Goal: Navigation & Orientation: Go to known website

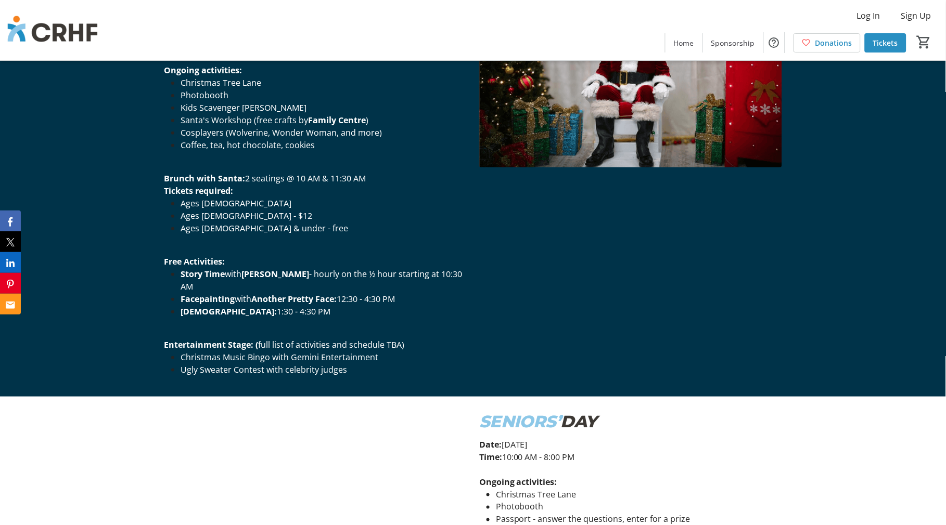
scroll to position [982, 0]
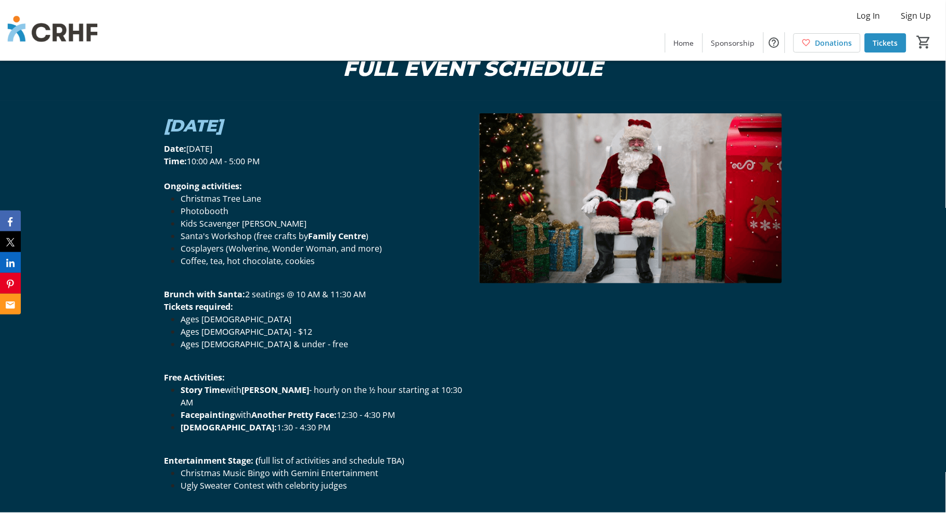
click at [380, 27] on div "Log In Sign Up Home Sponsorship Donations Tickets 0" at bounding box center [473, 30] width 946 height 60
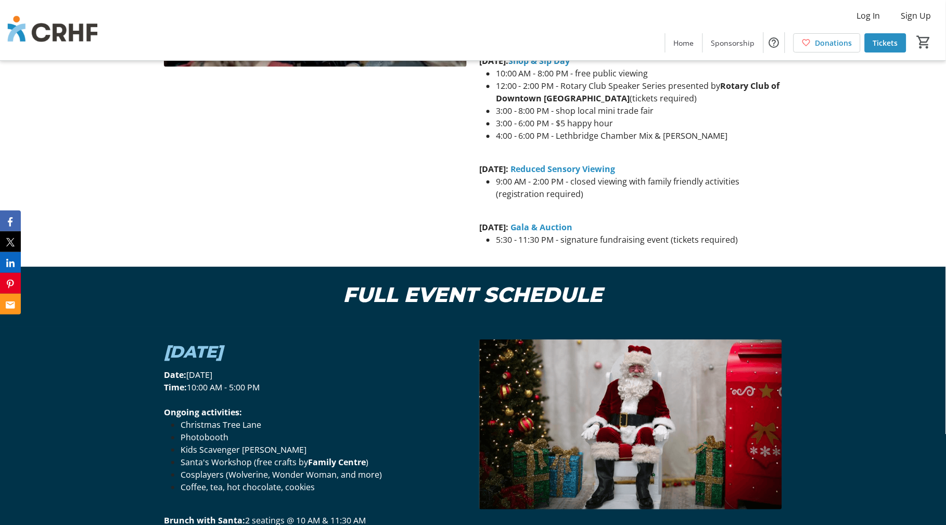
scroll to position [751, 0]
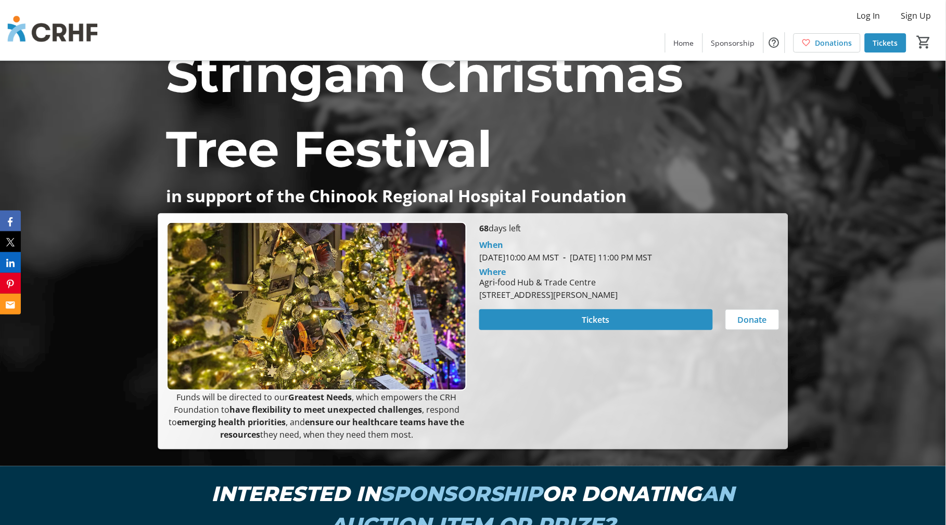
scroll to position [58, 0]
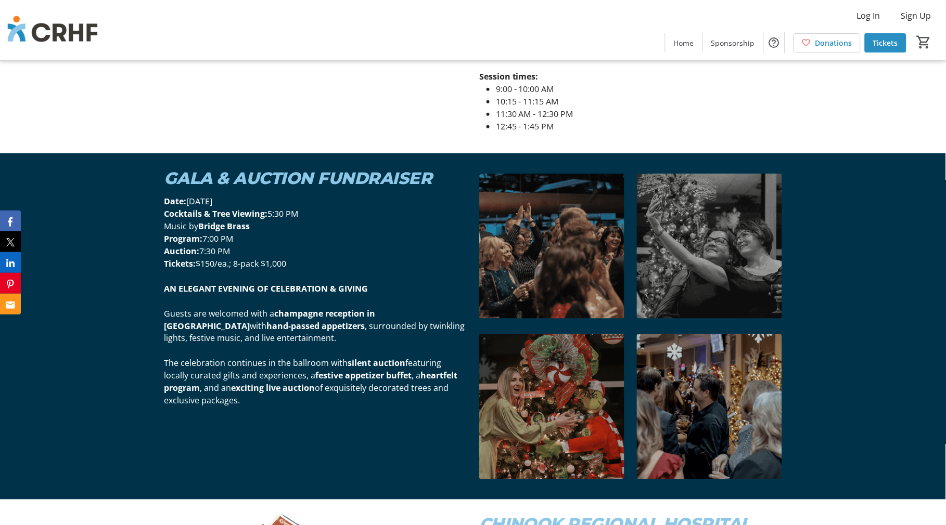
scroll to position [2254, 0]
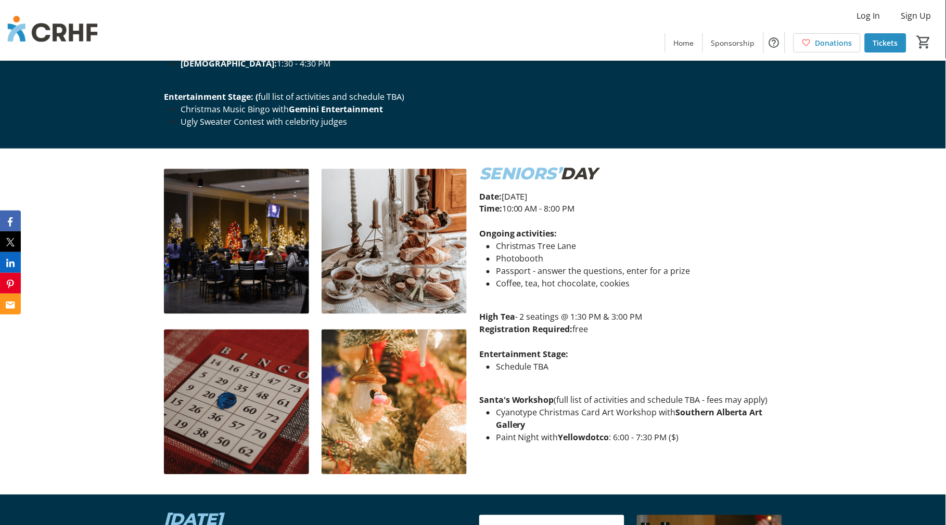
scroll to position [1329, 0]
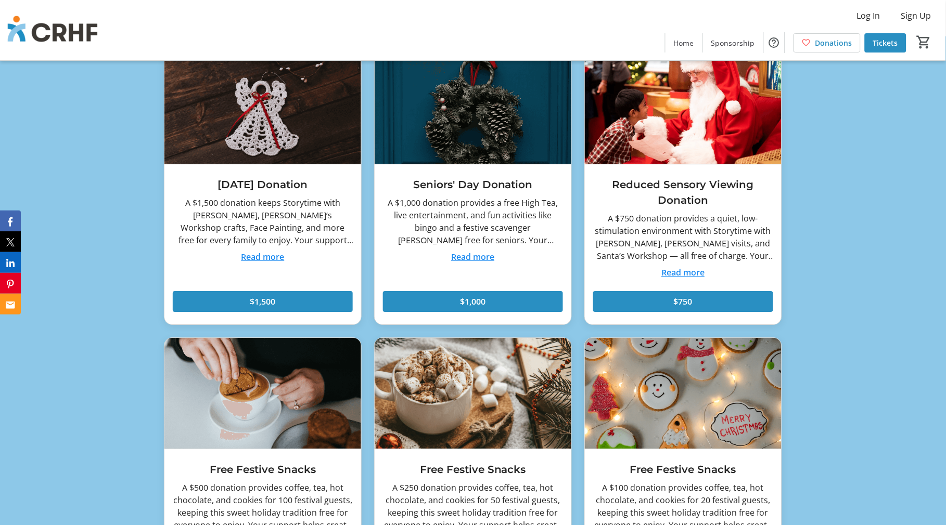
scroll to position [3583, 0]
